Goal: Navigation & Orientation: Find specific page/section

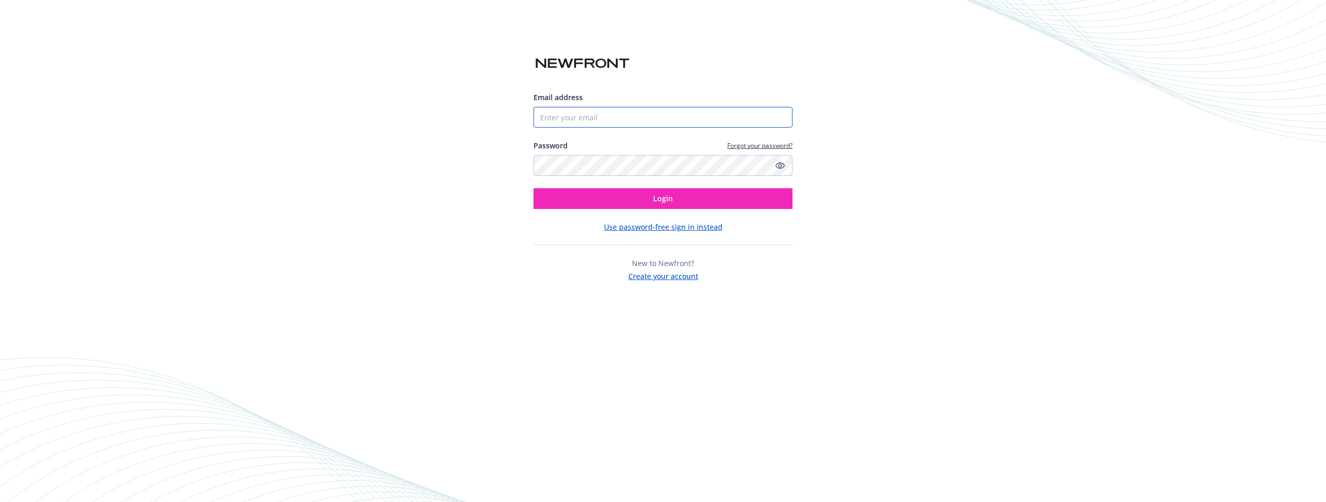
click at [704, 120] on input "Email address" at bounding box center [663, 117] width 259 height 21
type input "[PERSON_NAME][EMAIL_ADDRESS][DOMAIN_NAME]"
click at [534, 188] on button "Login" at bounding box center [663, 198] width 259 height 21
